Goal: Task Accomplishment & Management: Complete application form

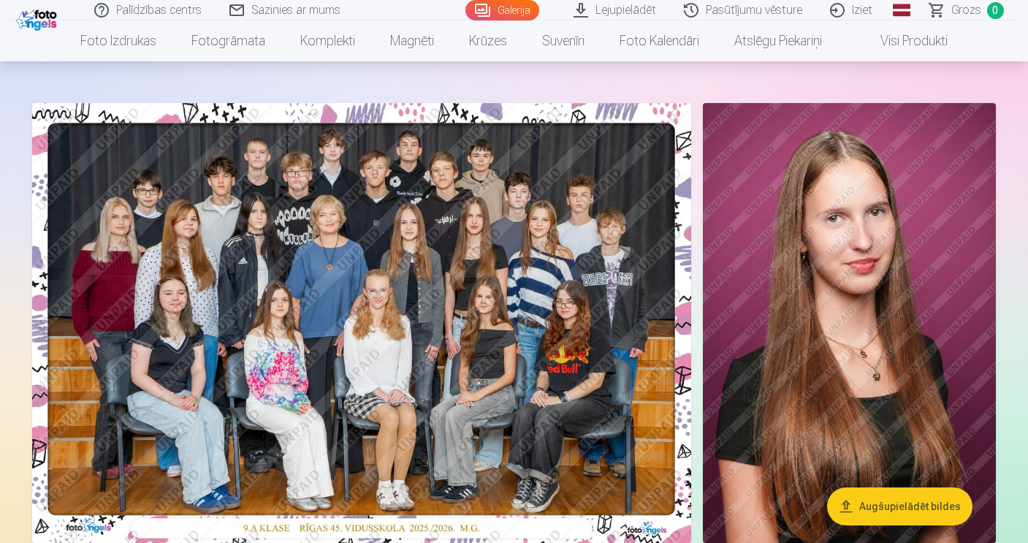
scroll to position [7, 0]
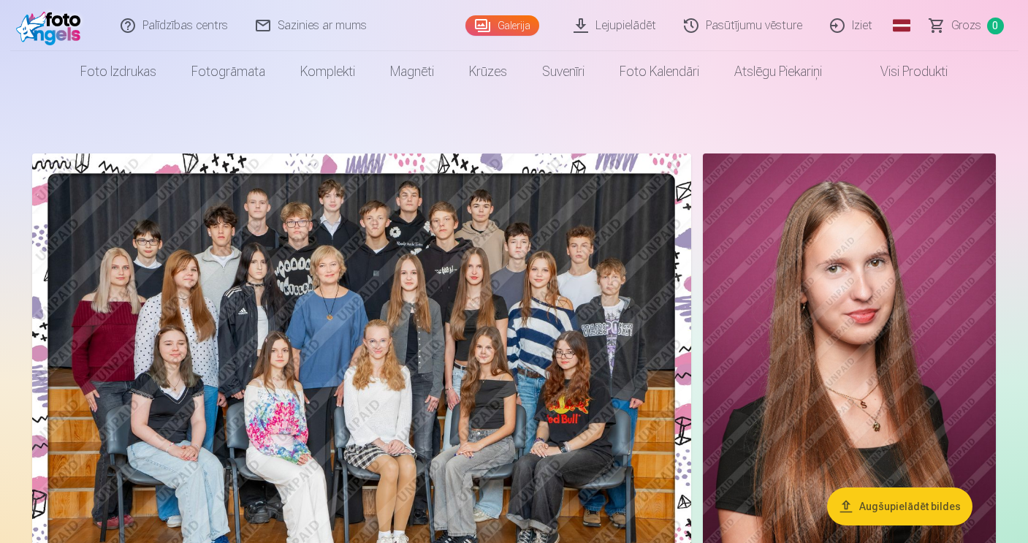
click at [864, 25] on link "Iziet" at bounding box center [852, 25] width 70 height 51
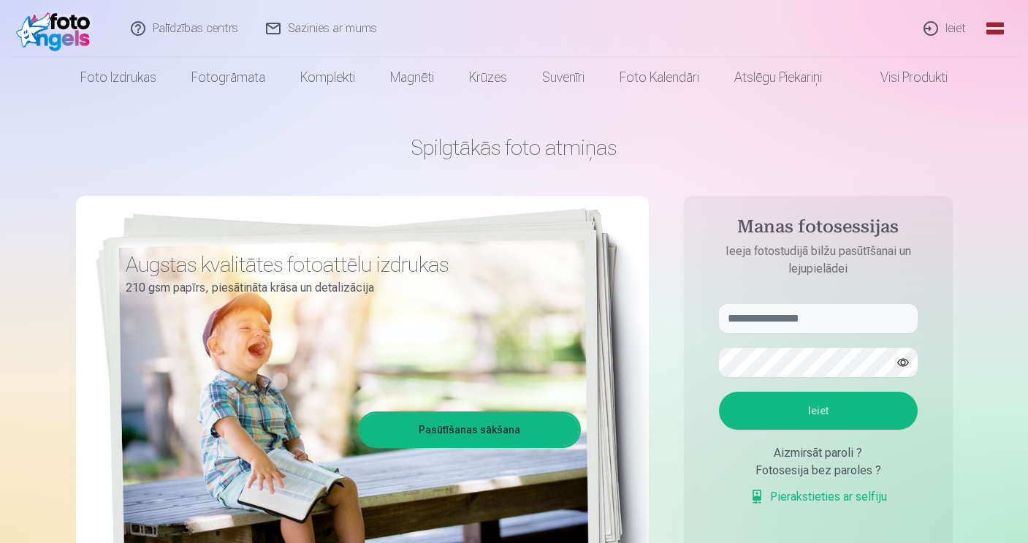
scroll to position [14, 0]
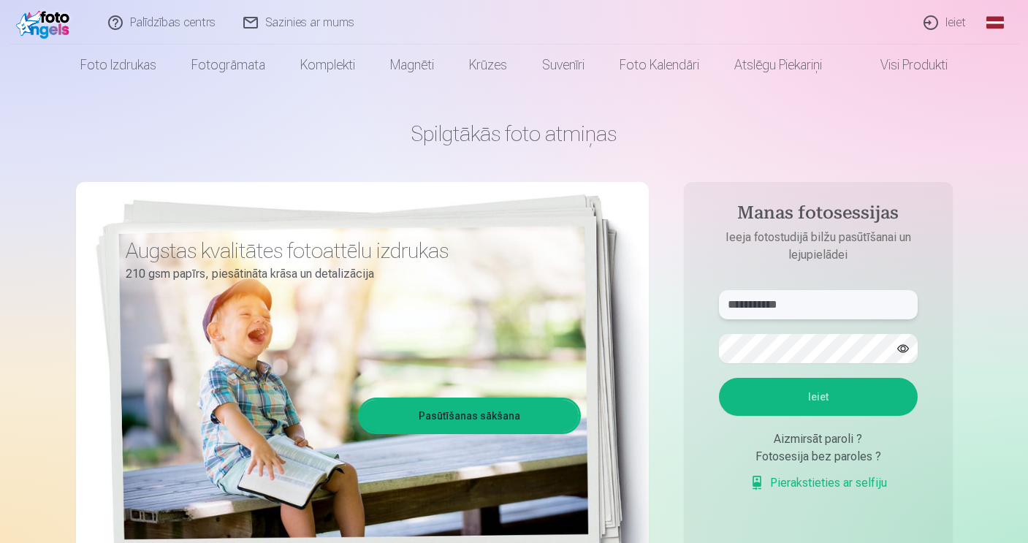
type input "**********"
click at [791, 388] on button "Ieiet" at bounding box center [818, 397] width 199 height 38
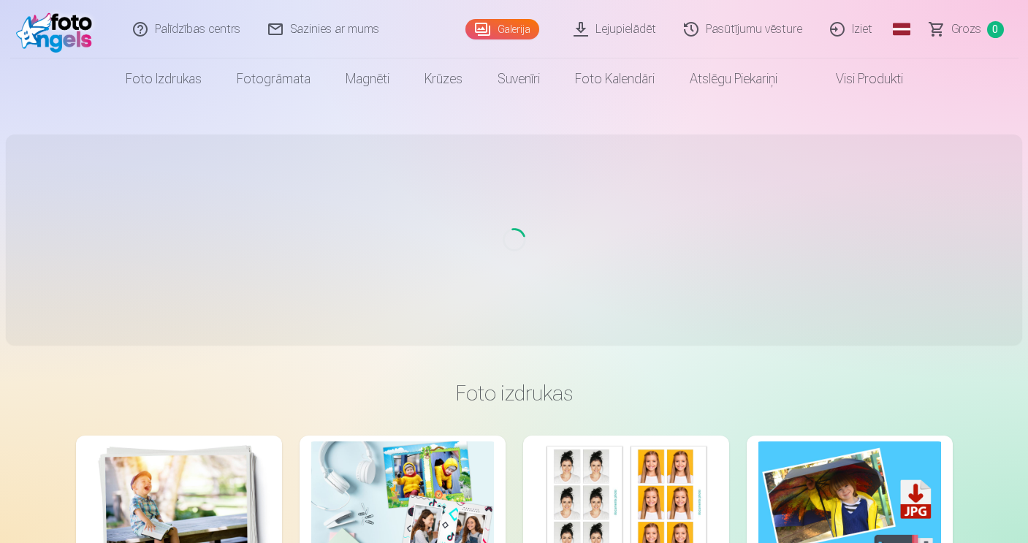
scroll to position [14, 0]
